Goal: Task Accomplishment & Management: Complete application form

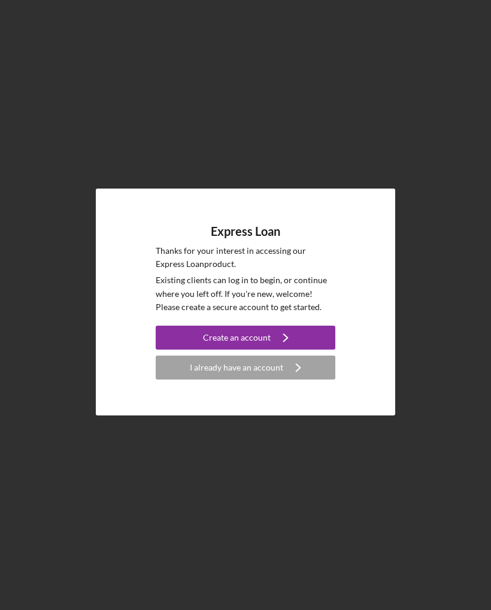
click at [248, 332] on div "Create an account" at bounding box center [237, 337] width 68 height 24
